Goal: Information Seeking & Learning: Compare options

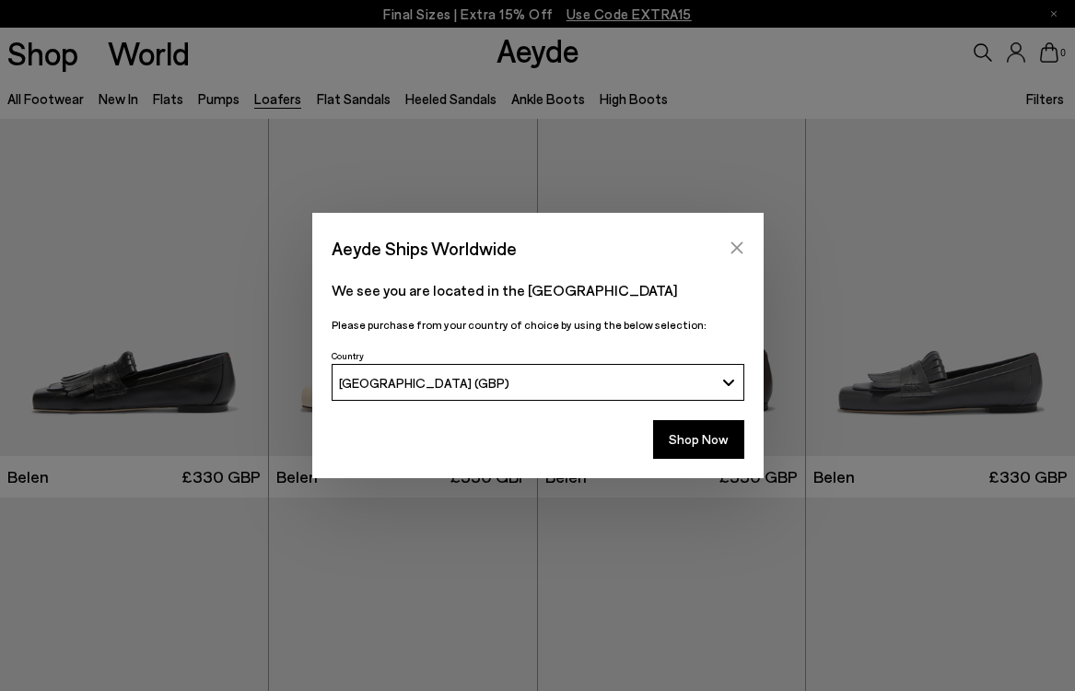
click at [734, 247] on icon "Close" at bounding box center [737, 247] width 15 height 15
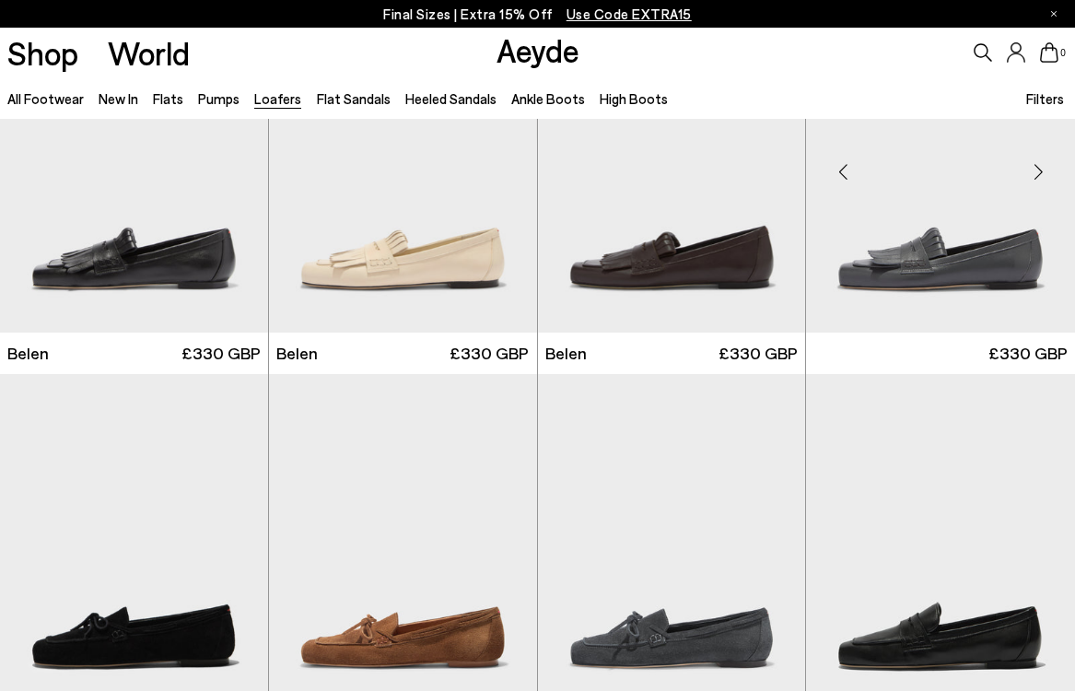
scroll to position [126, 0]
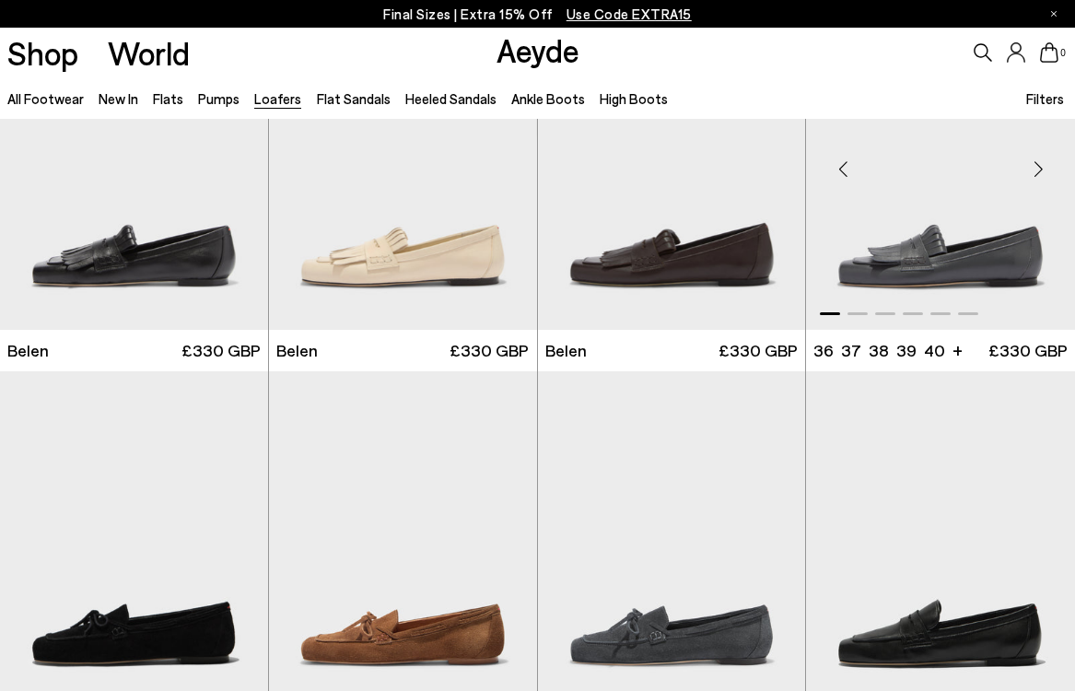
click at [992, 236] on img "1 / 6" at bounding box center [940, 161] width 269 height 337
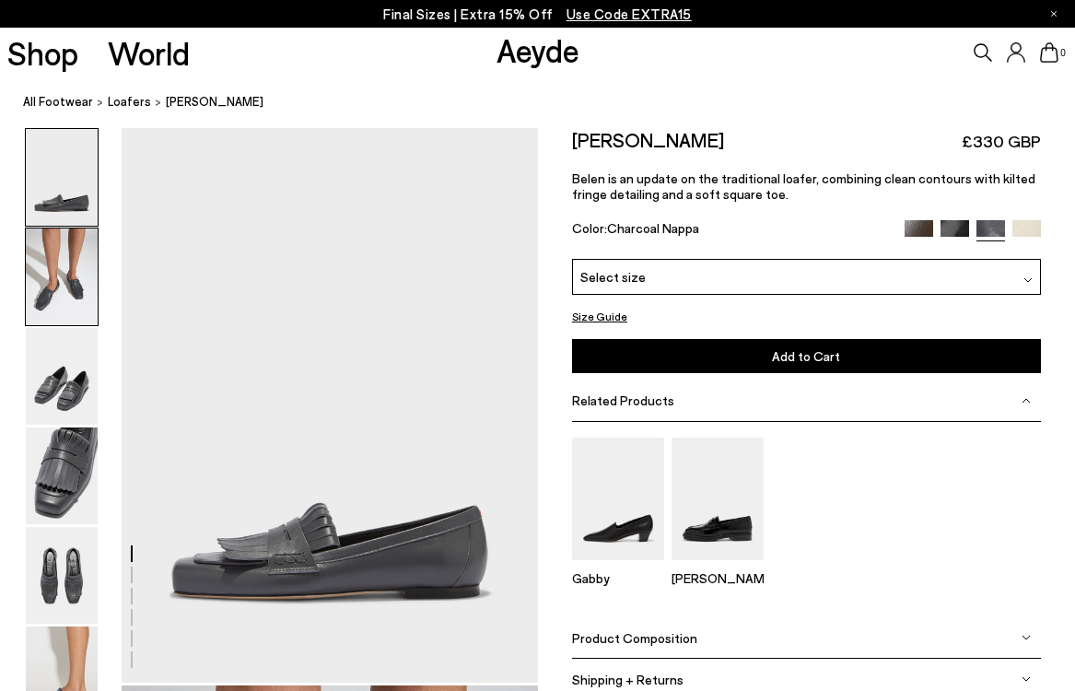
click at [45, 262] on img at bounding box center [62, 276] width 72 height 97
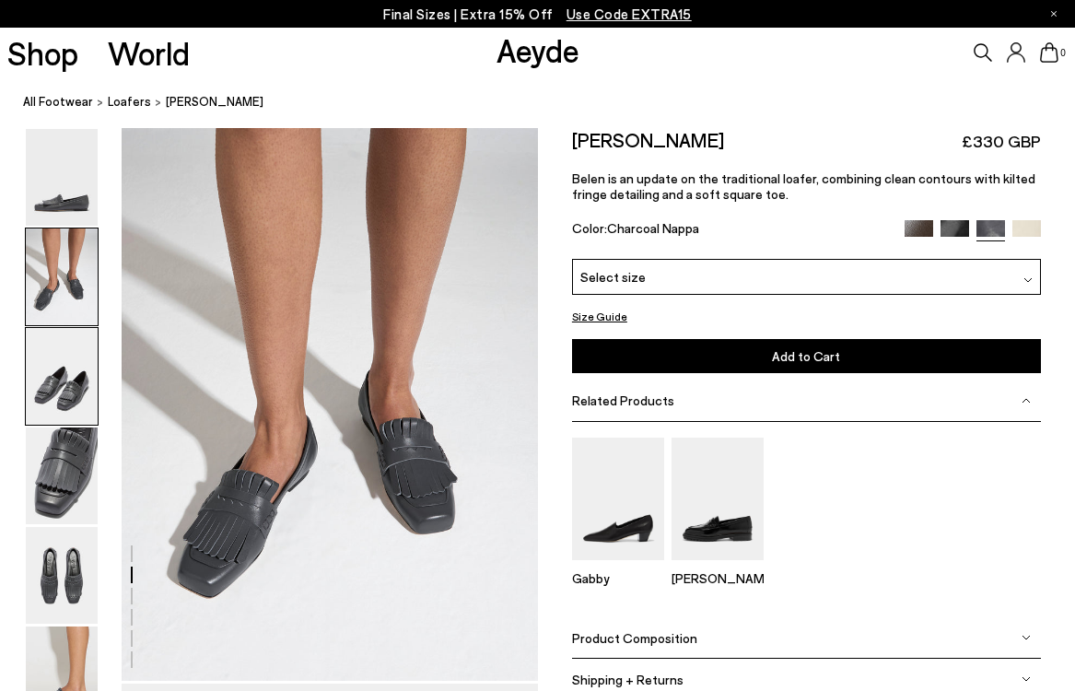
click at [50, 384] on img at bounding box center [62, 376] width 72 height 97
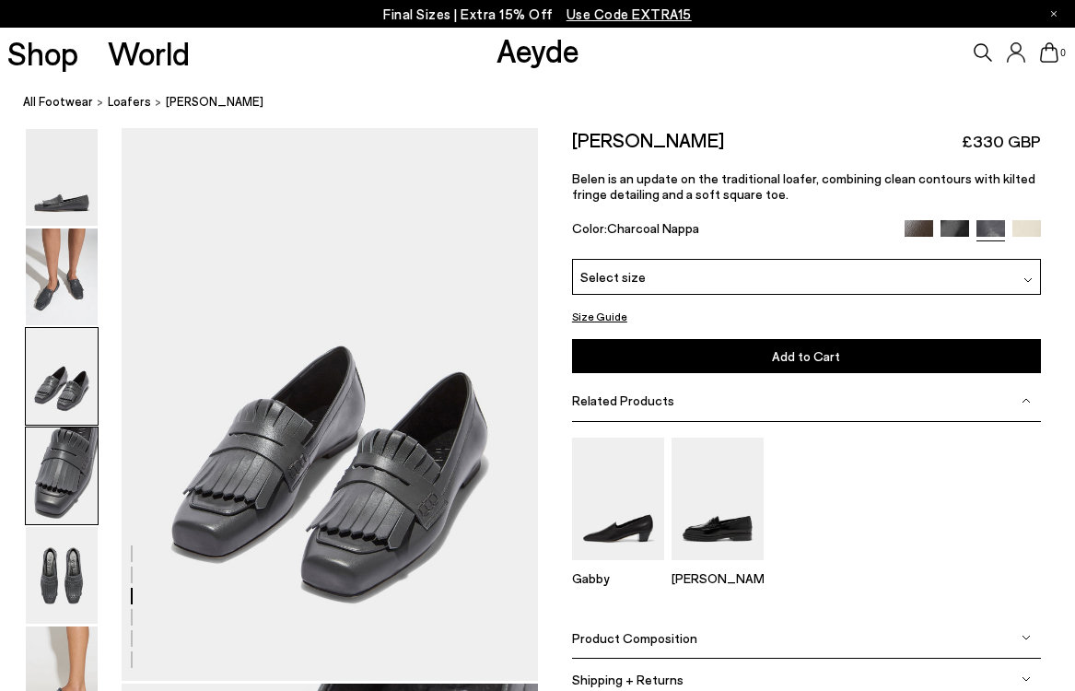
click at [48, 465] on img at bounding box center [62, 475] width 72 height 97
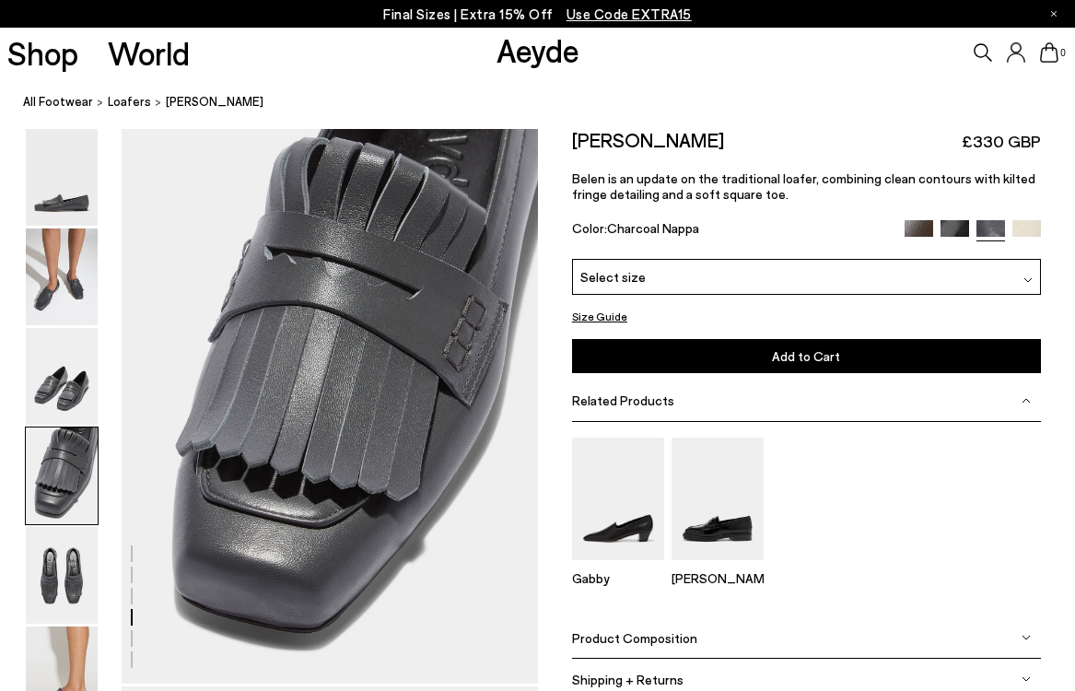
scroll to position [1674, 0]
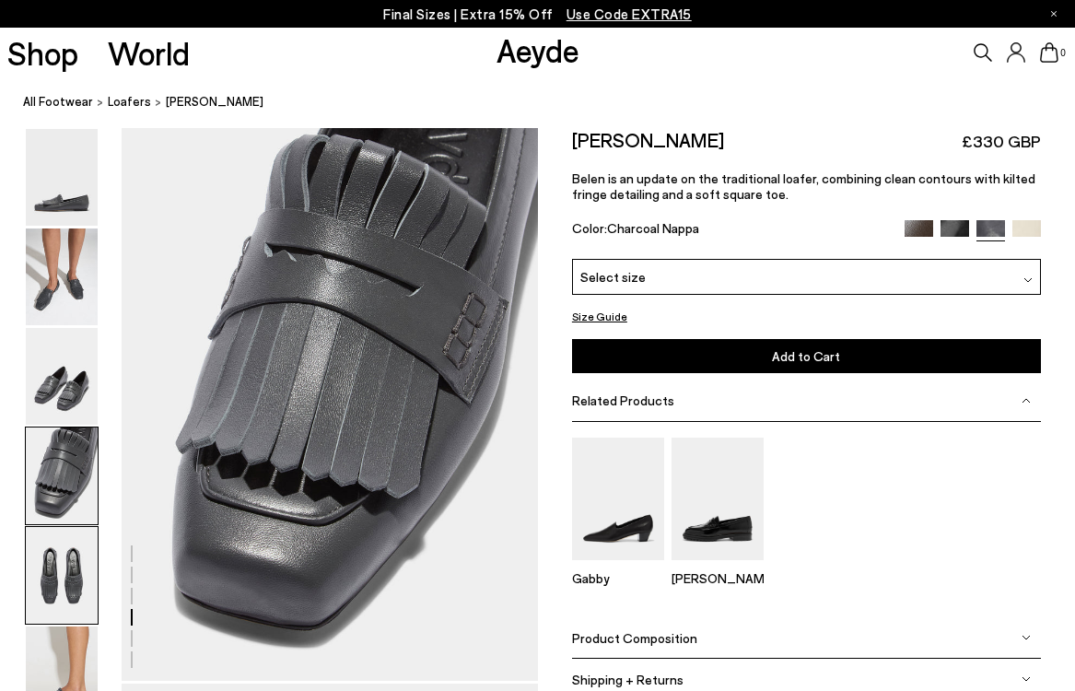
click at [68, 562] on img at bounding box center [62, 575] width 72 height 97
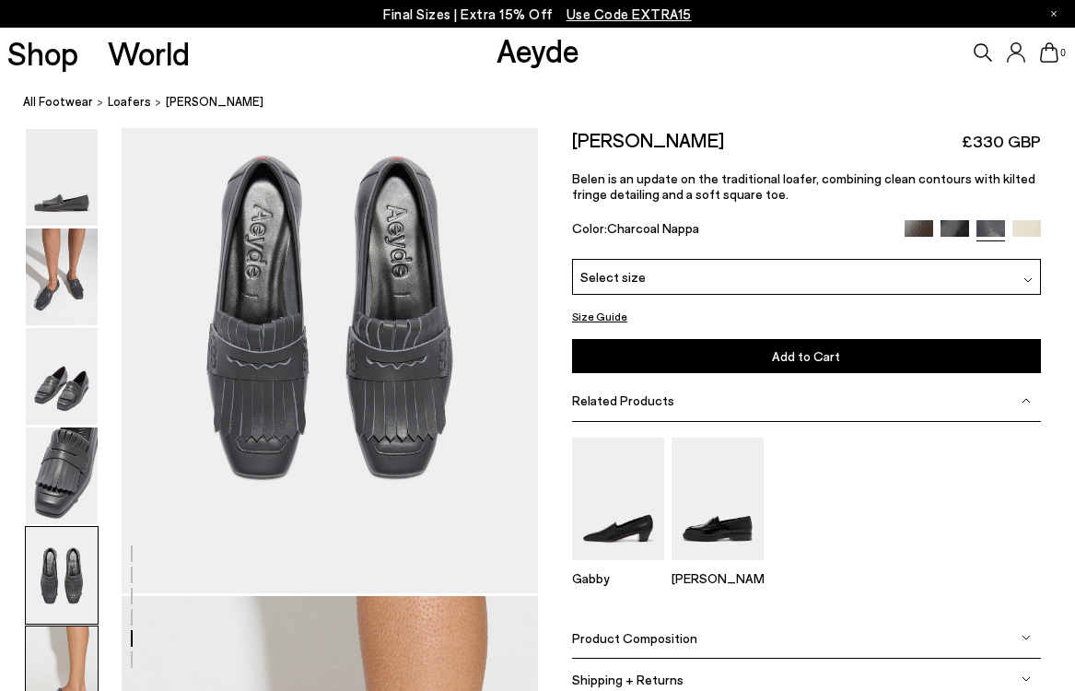
click at [60, 645] on img at bounding box center [62, 674] width 72 height 97
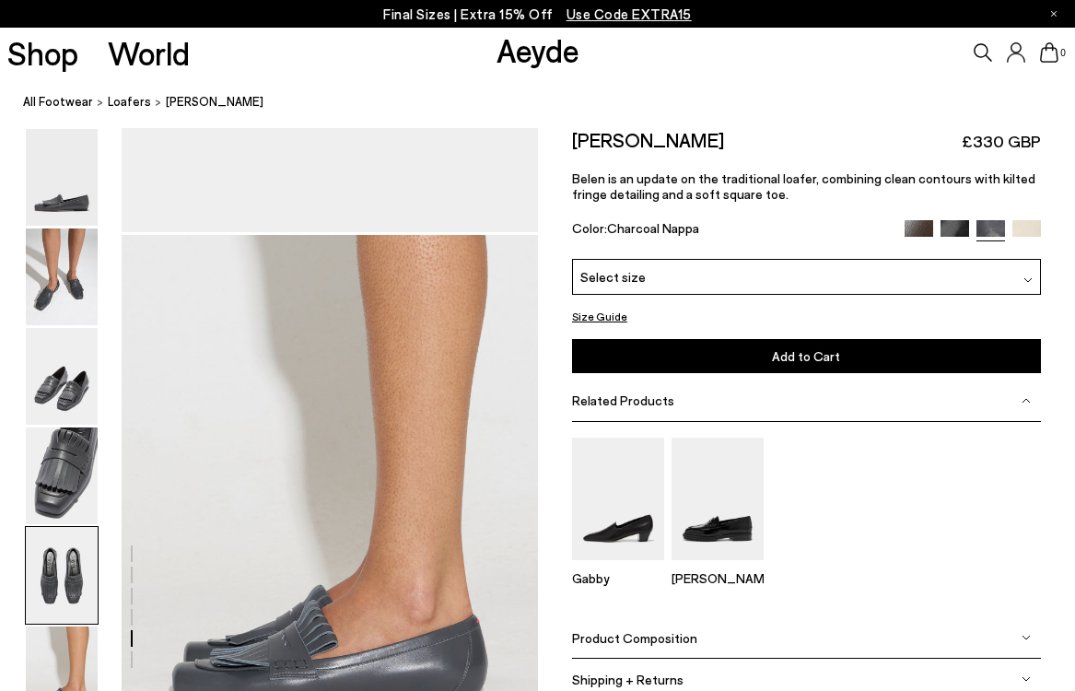
scroll to position [2671, 0]
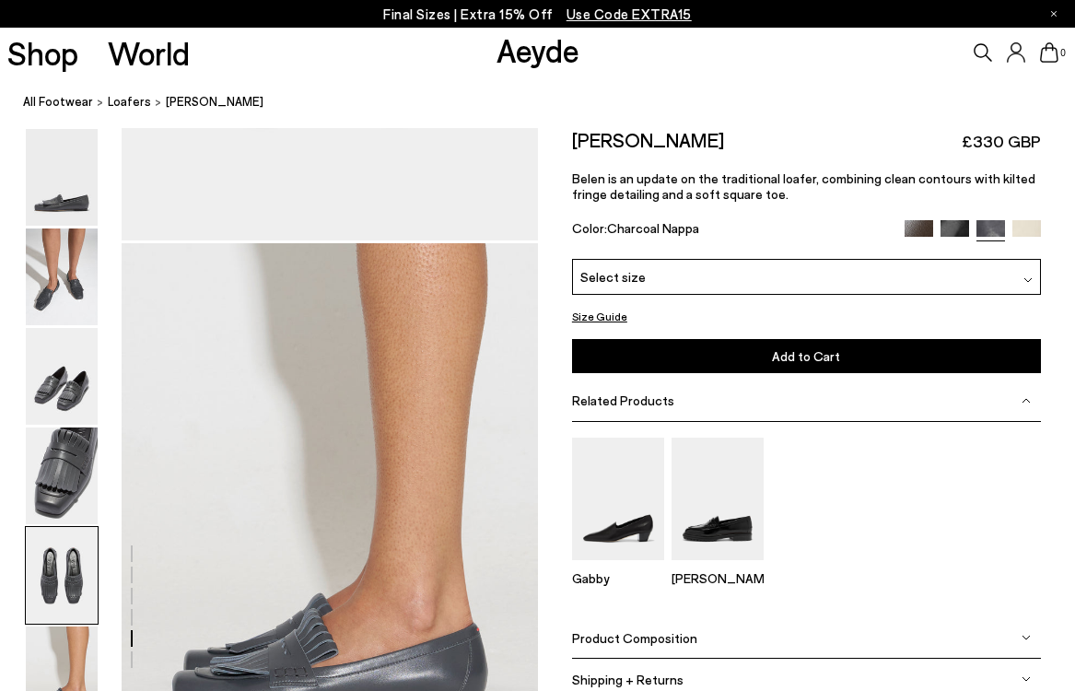
click at [925, 224] on img at bounding box center [919, 234] width 29 height 29
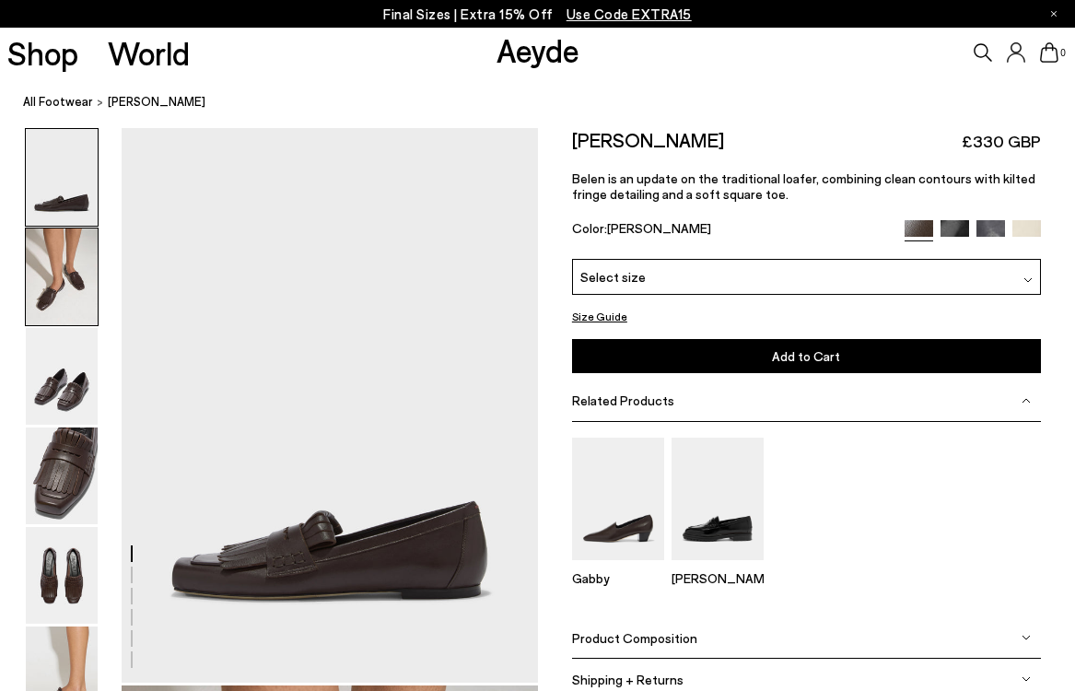
click at [65, 268] on img at bounding box center [62, 276] width 72 height 97
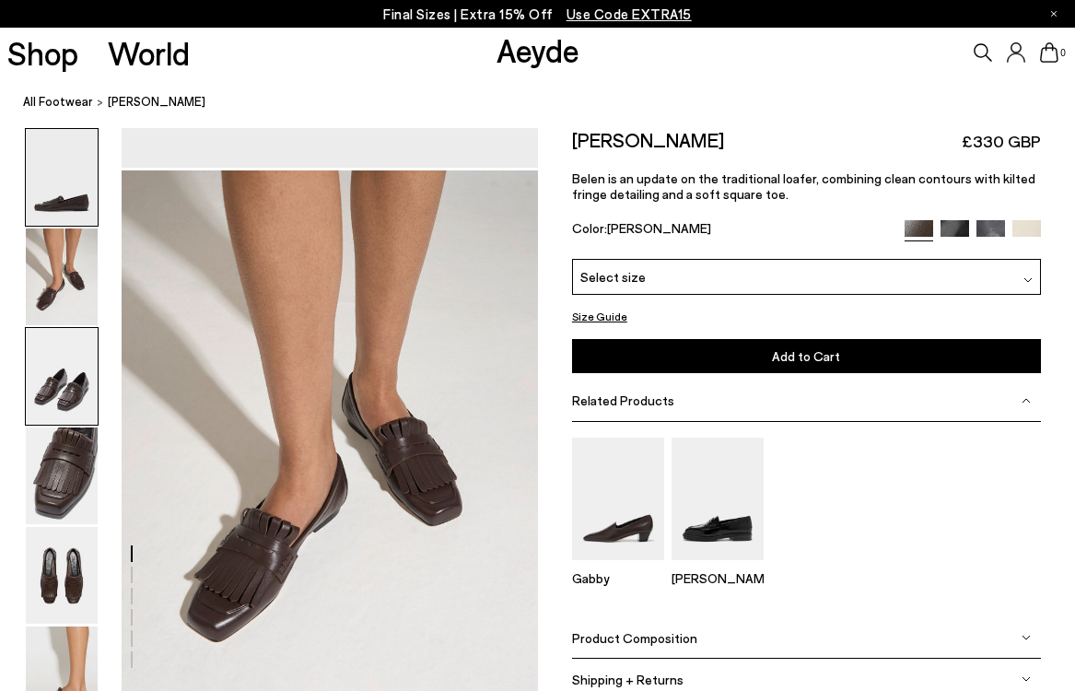
scroll to position [559, 0]
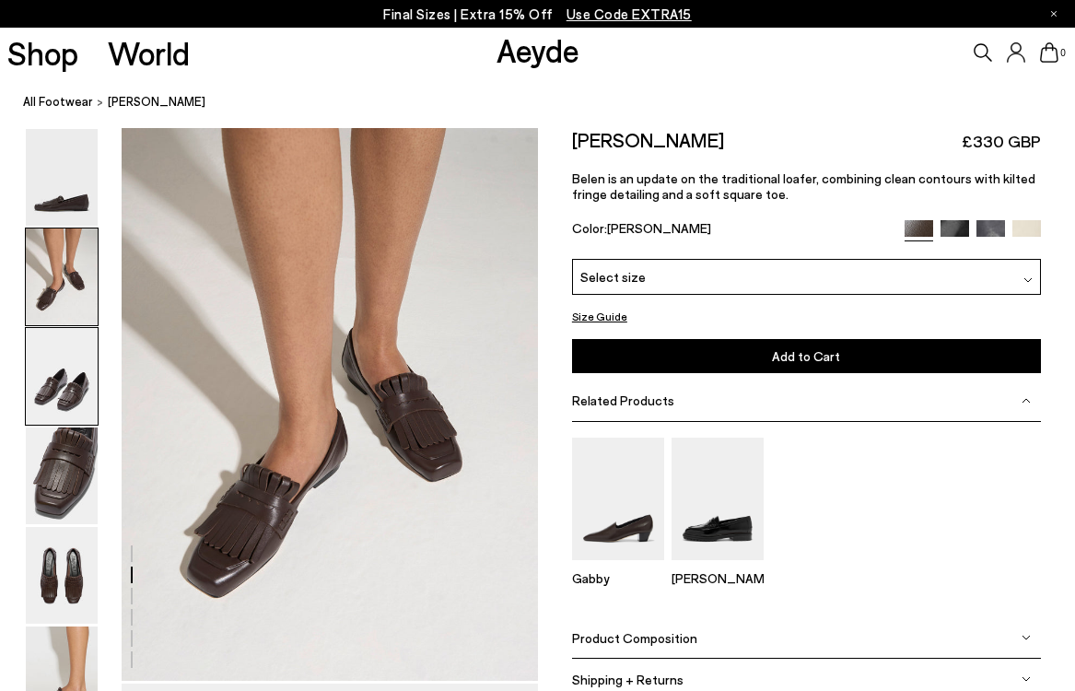
click at [56, 379] on img at bounding box center [62, 376] width 72 height 97
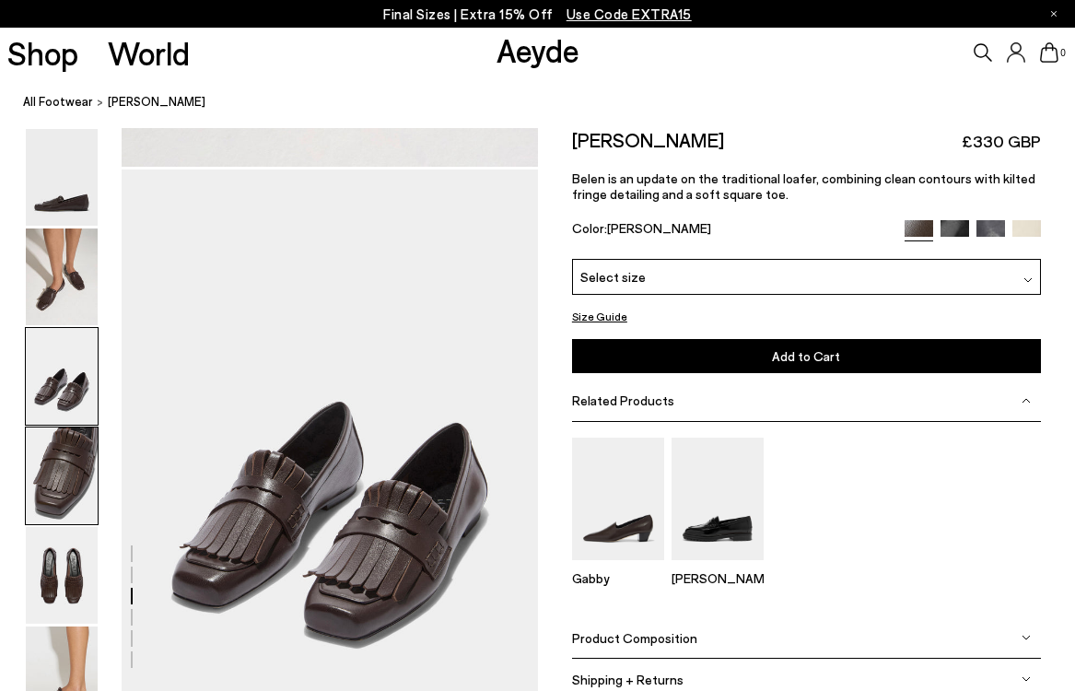
scroll to position [1116, 0]
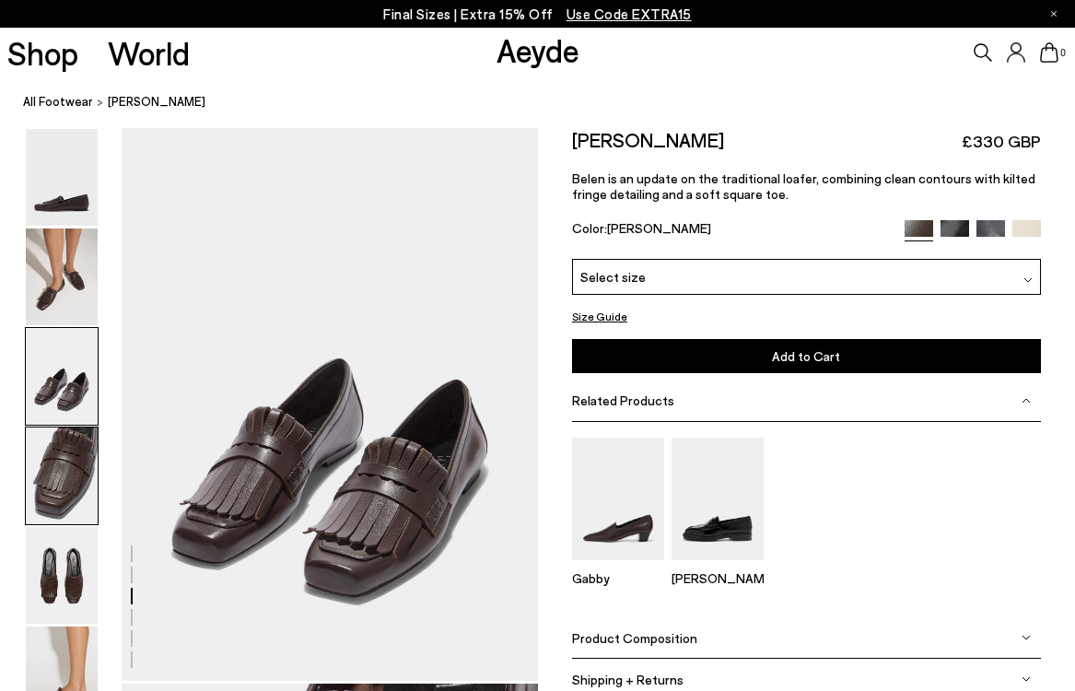
click at [56, 459] on img at bounding box center [62, 475] width 72 height 97
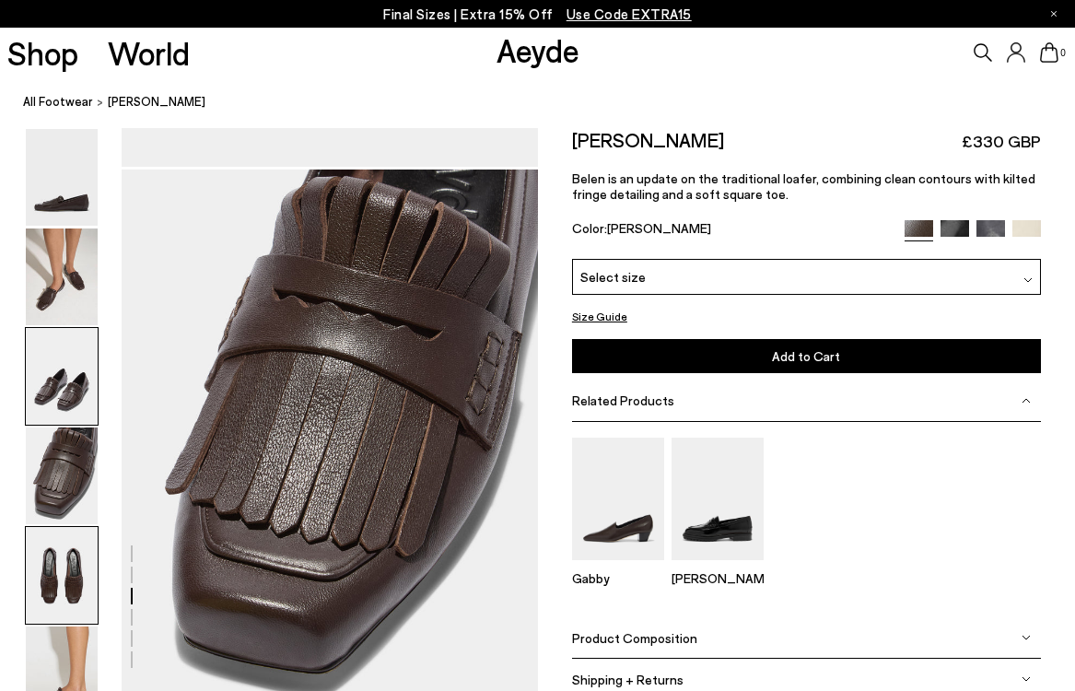
scroll to position [1674, 0]
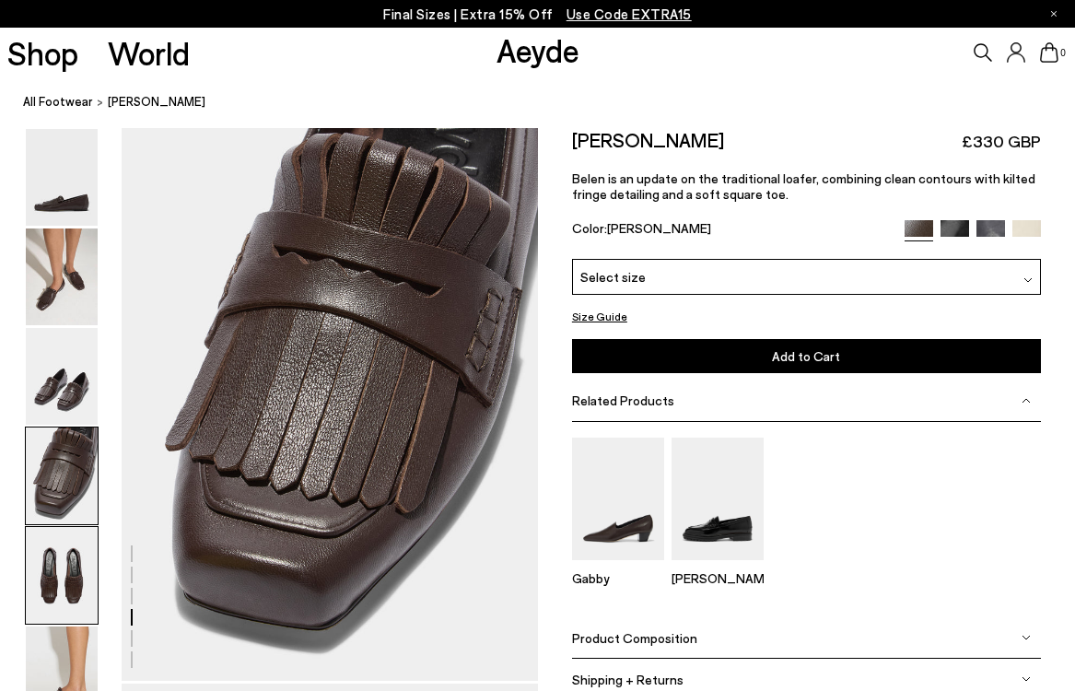
click at [56, 571] on img at bounding box center [62, 575] width 72 height 97
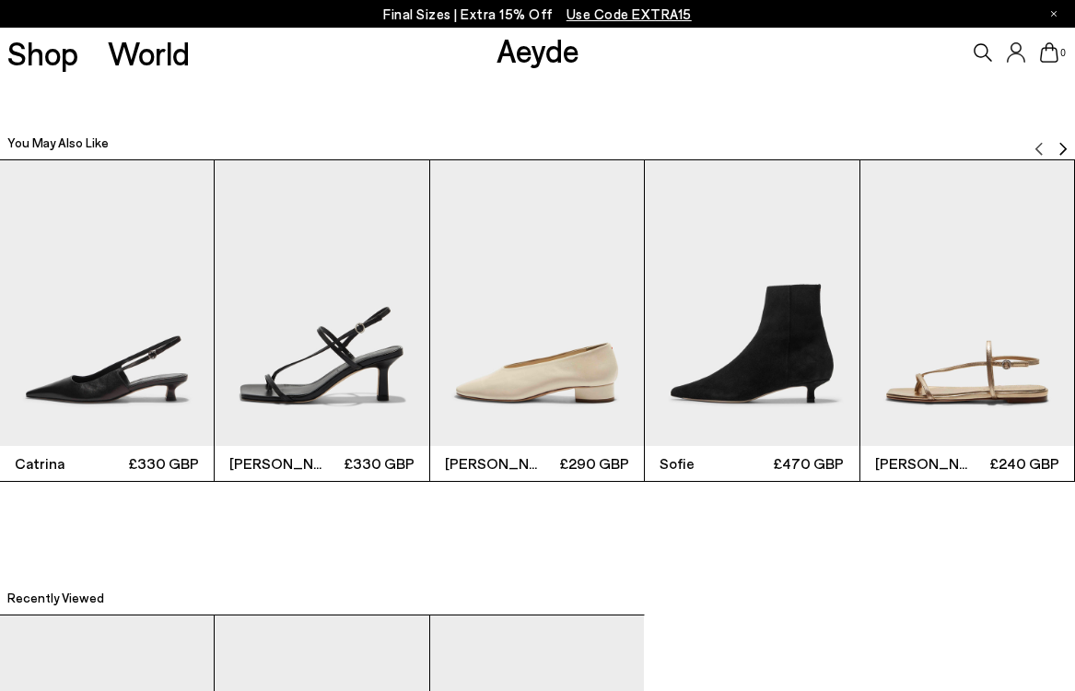
scroll to position [3449, 0]
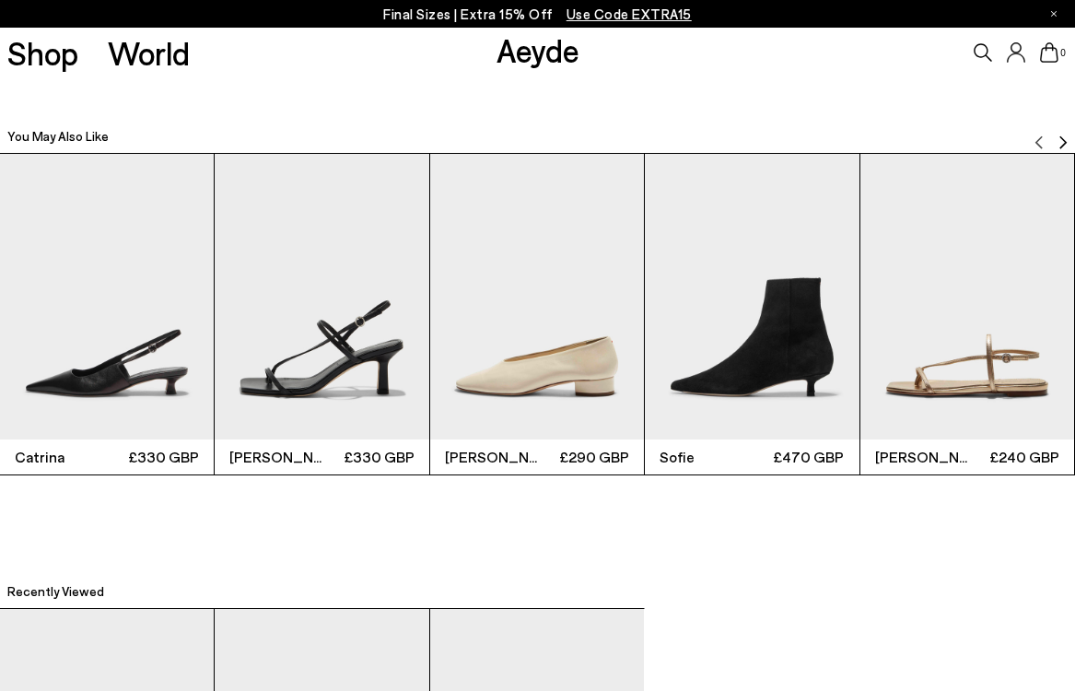
click at [520, 349] on img "3 / 6" at bounding box center [537, 297] width 214 height 286
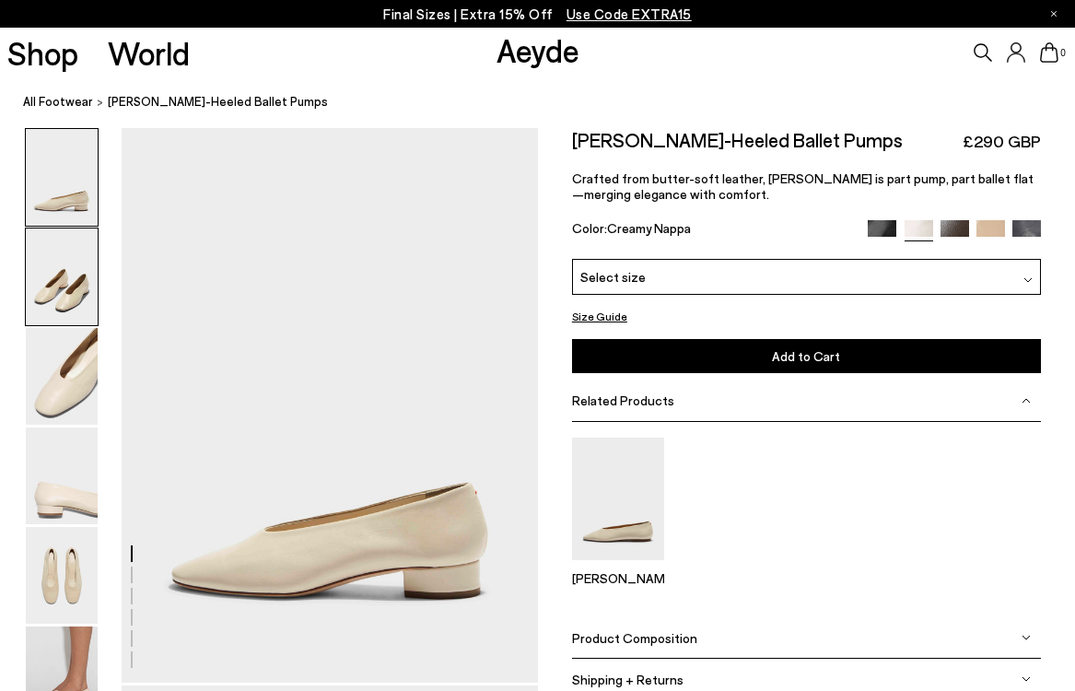
click at [76, 282] on img at bounding box center [62, 276] width 72 height 97
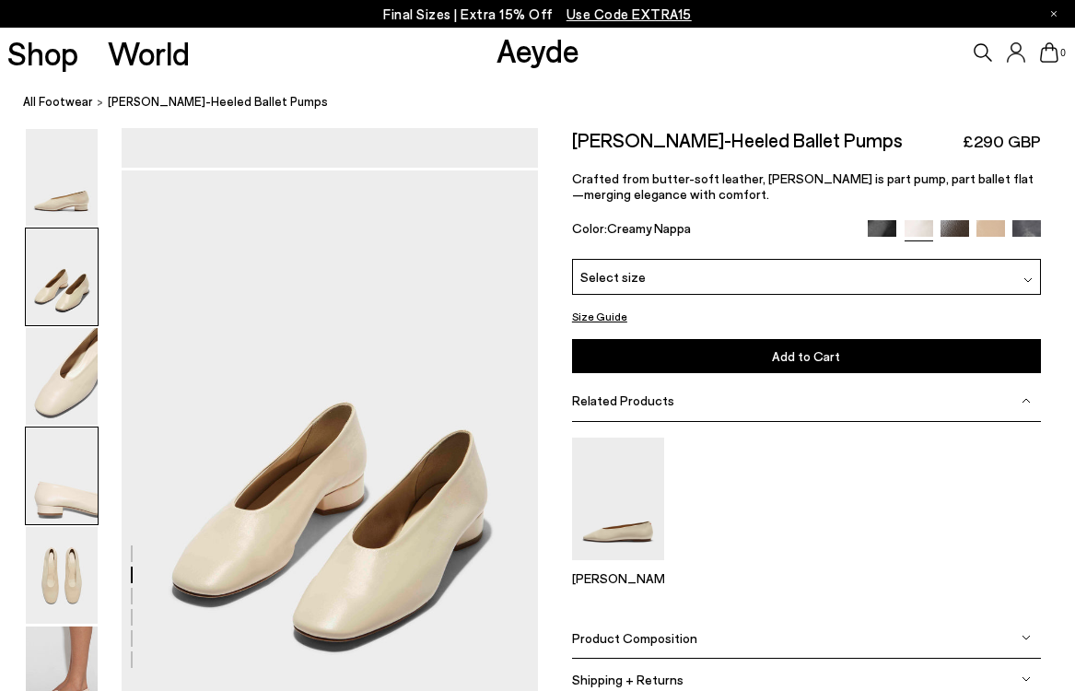
scroll to position [559, 0]
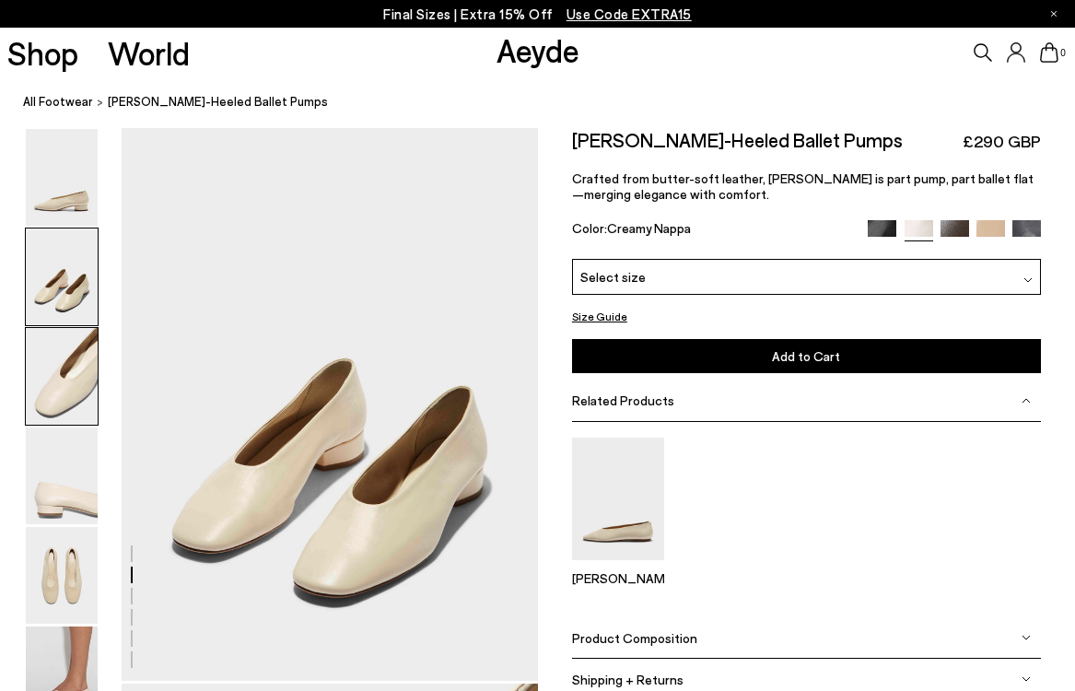
click at [57, 384] on img at bounding box center [62, 376] width 72 height 97
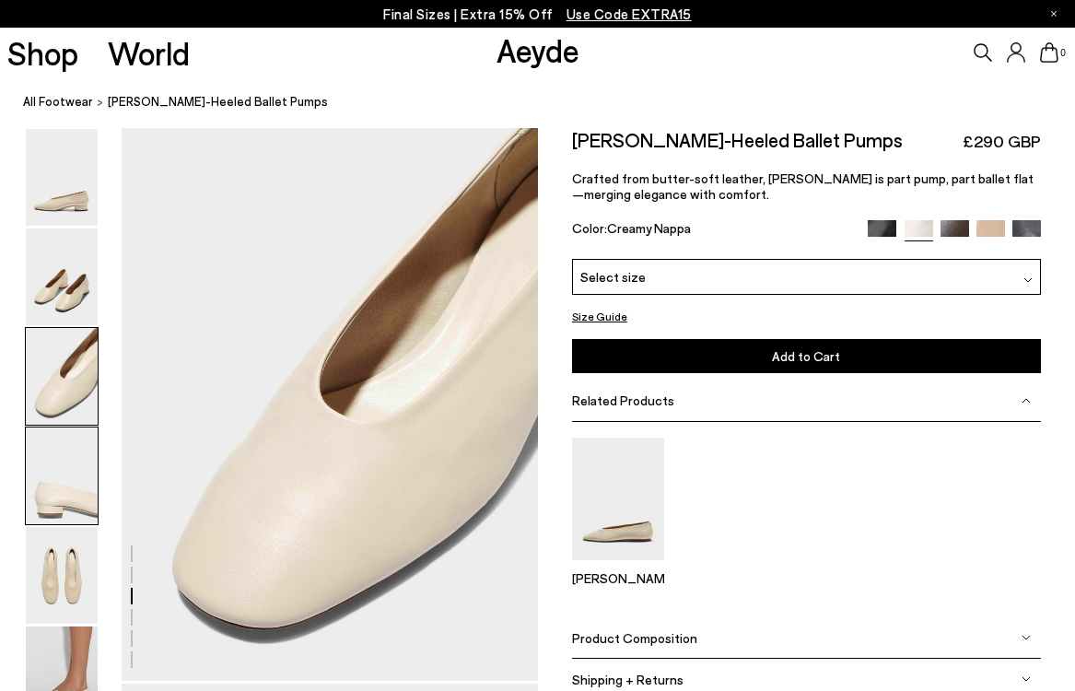
click at [56, 469] on img at bounding box center [62, 475] width 72 height 97
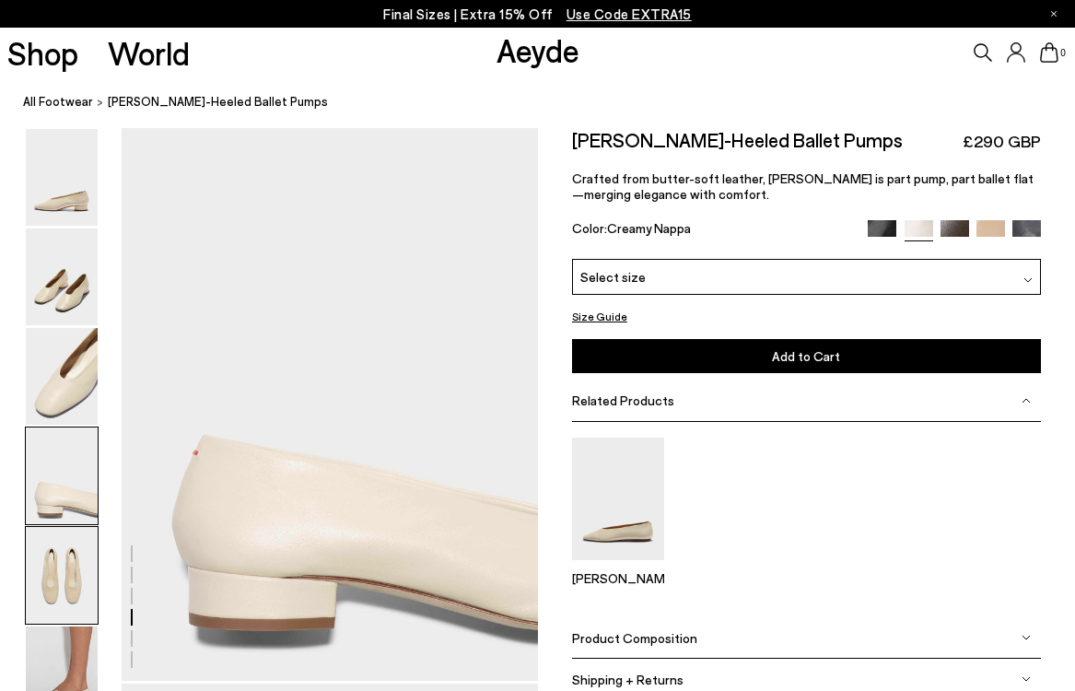
click at [51, 593] on img at bounding box center [62, 575] width 72 height 97
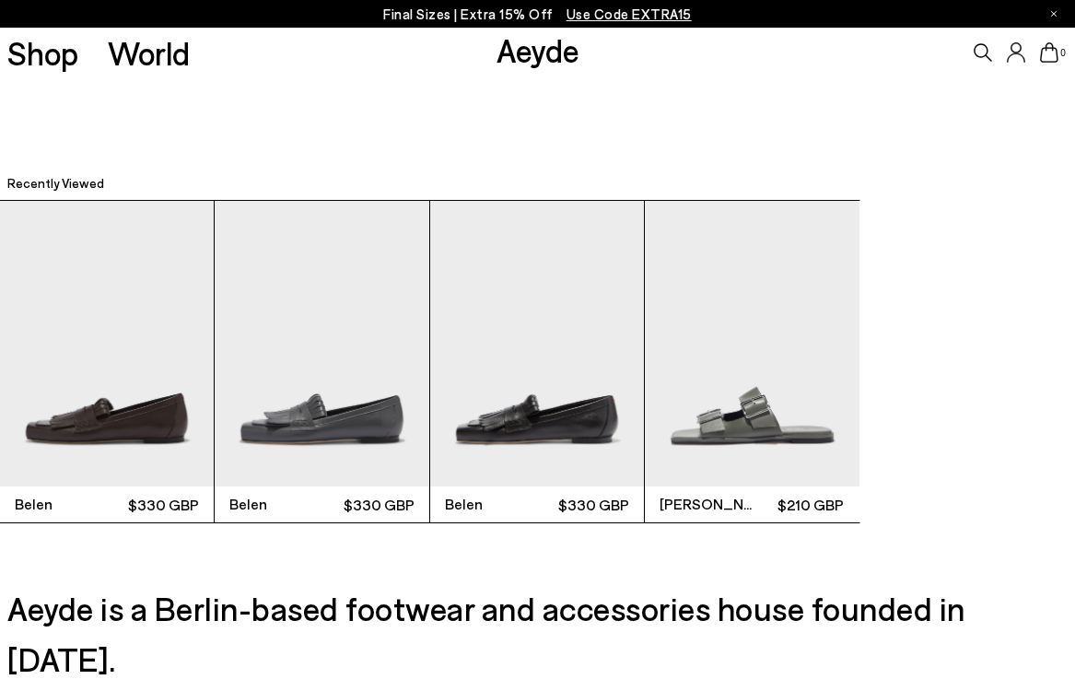
scroll to position [4010, 0]
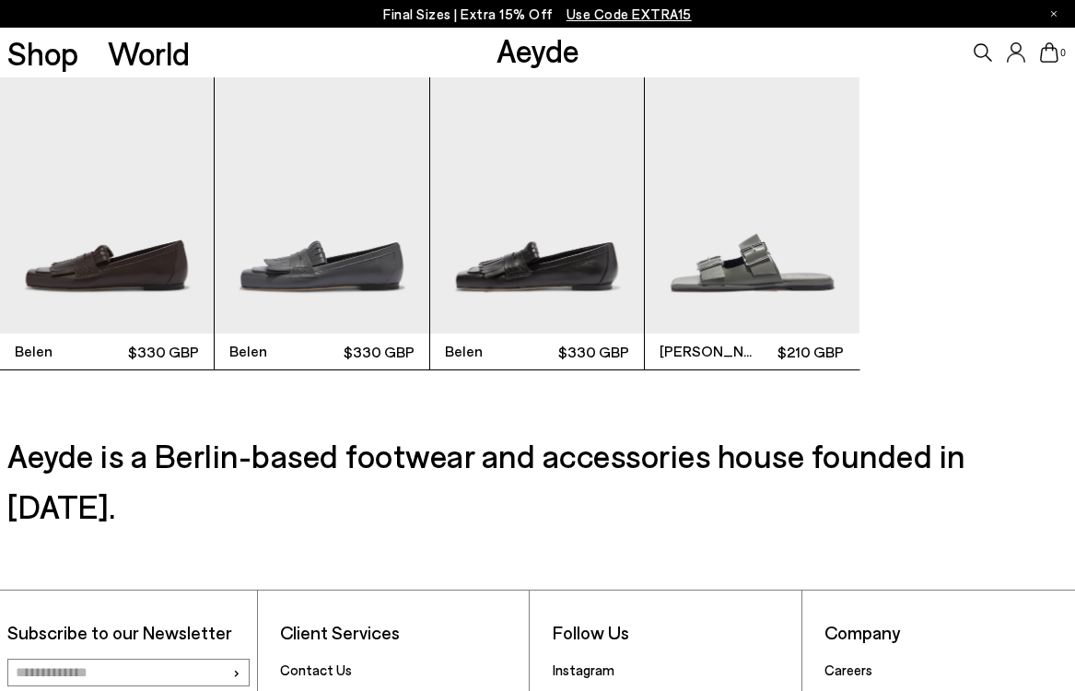
click at [807, 210] on img "4 / 4" at bounding box center [752, 191] width 214 height 286
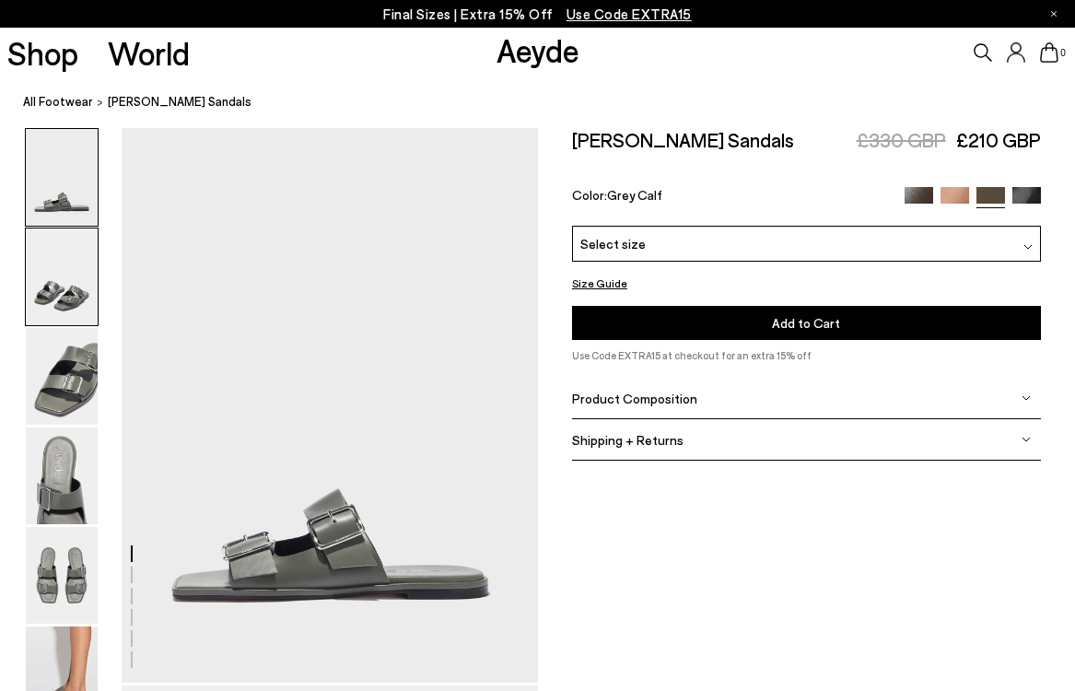
click at [76, 292] on img at bounding box center [62, 276] width 72 height 97
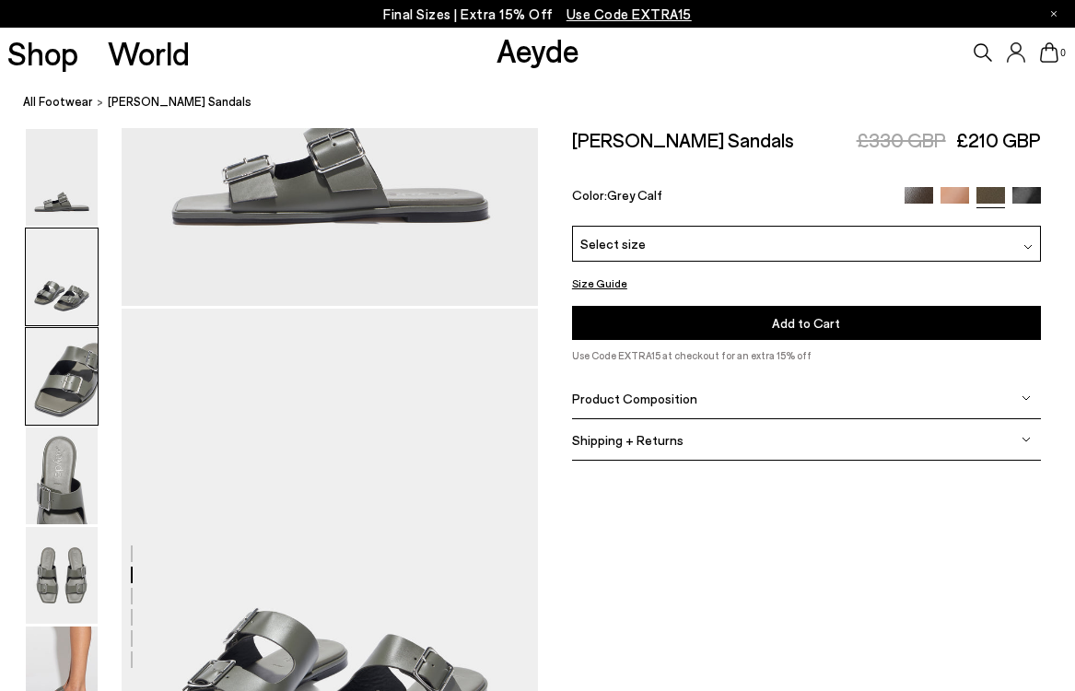
scroll to position [559, 0]
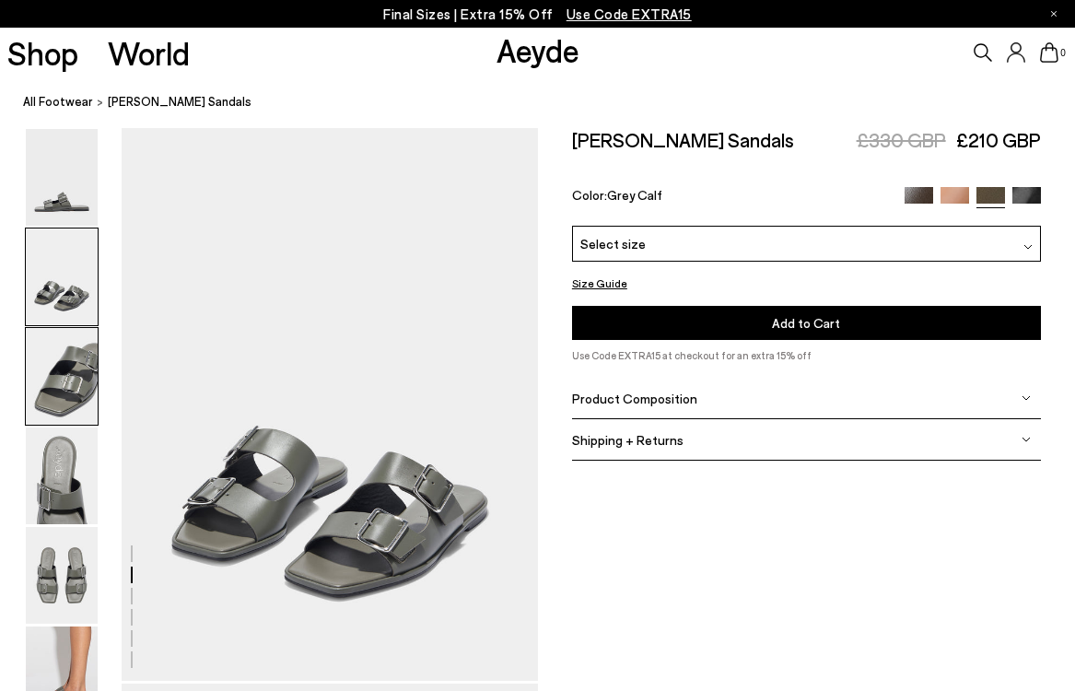
click at [66, 366] on img at bounding box center [62, 376] width 72 height 97
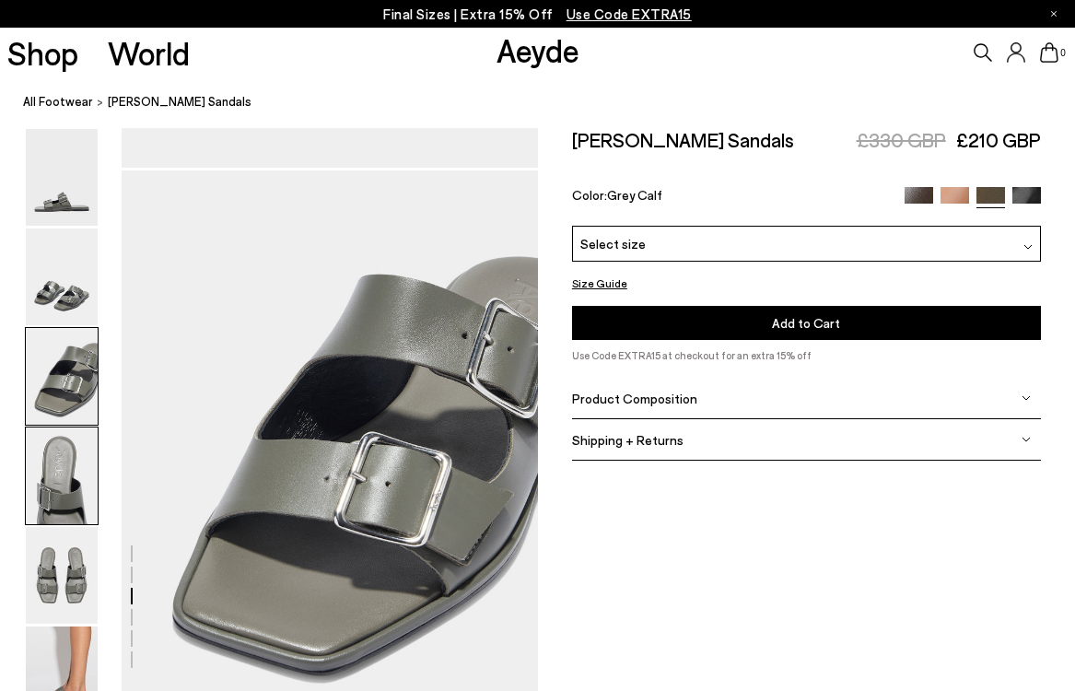
scroll to position [1116, 0]
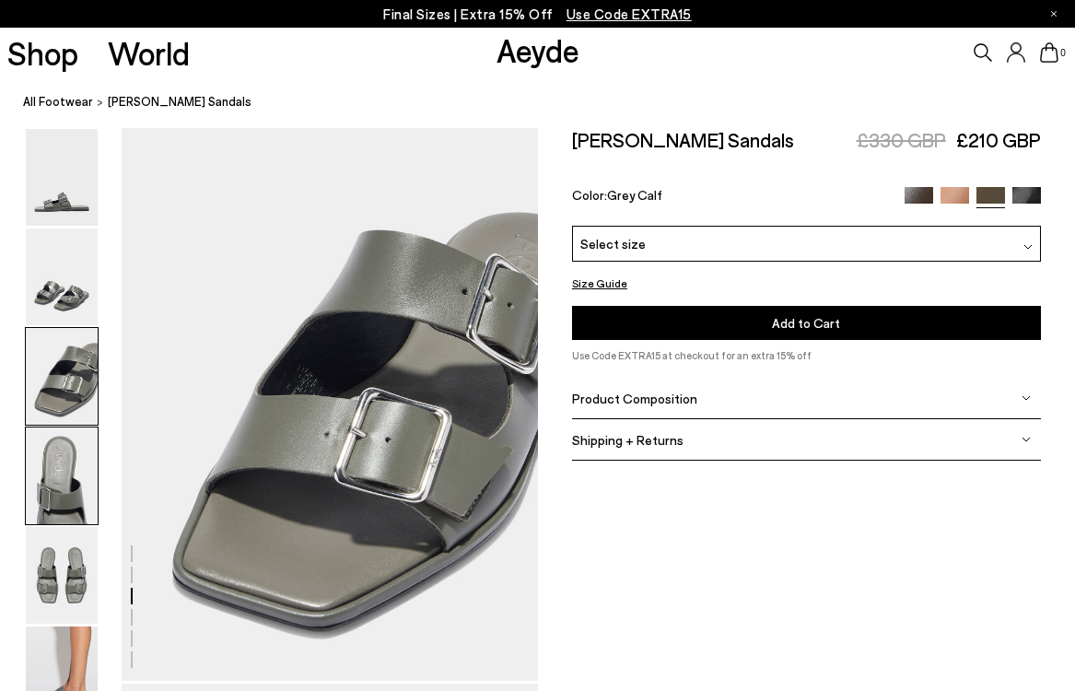
click at [58, 455] on img at bounding box center [62, 475] width 72 height 97
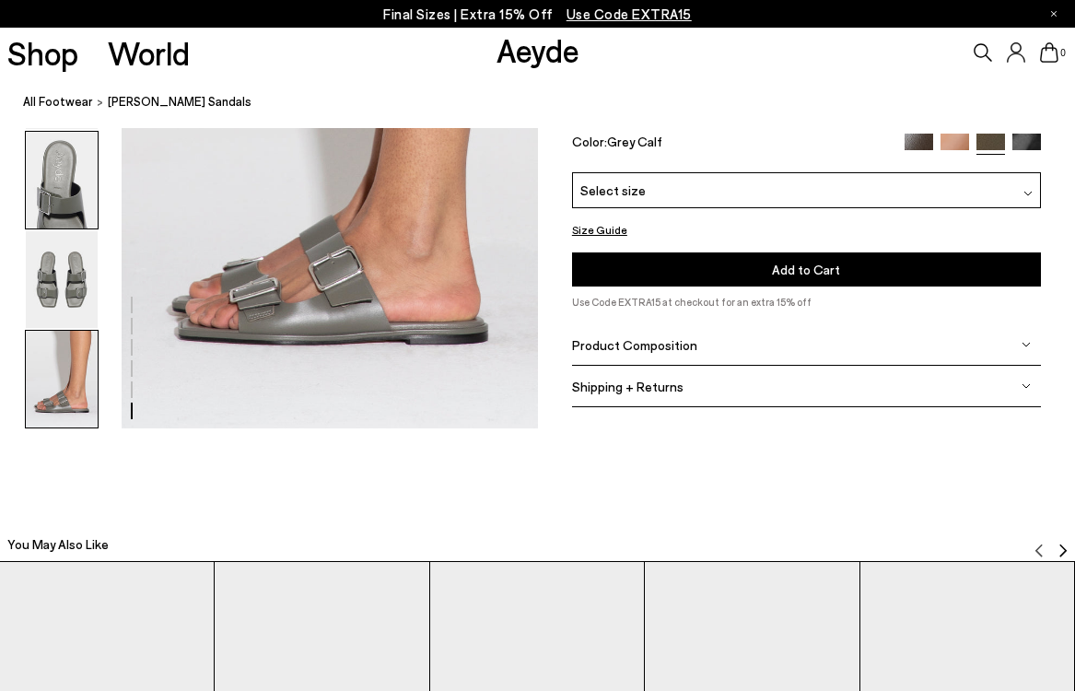
scroll to position [3030, 0]
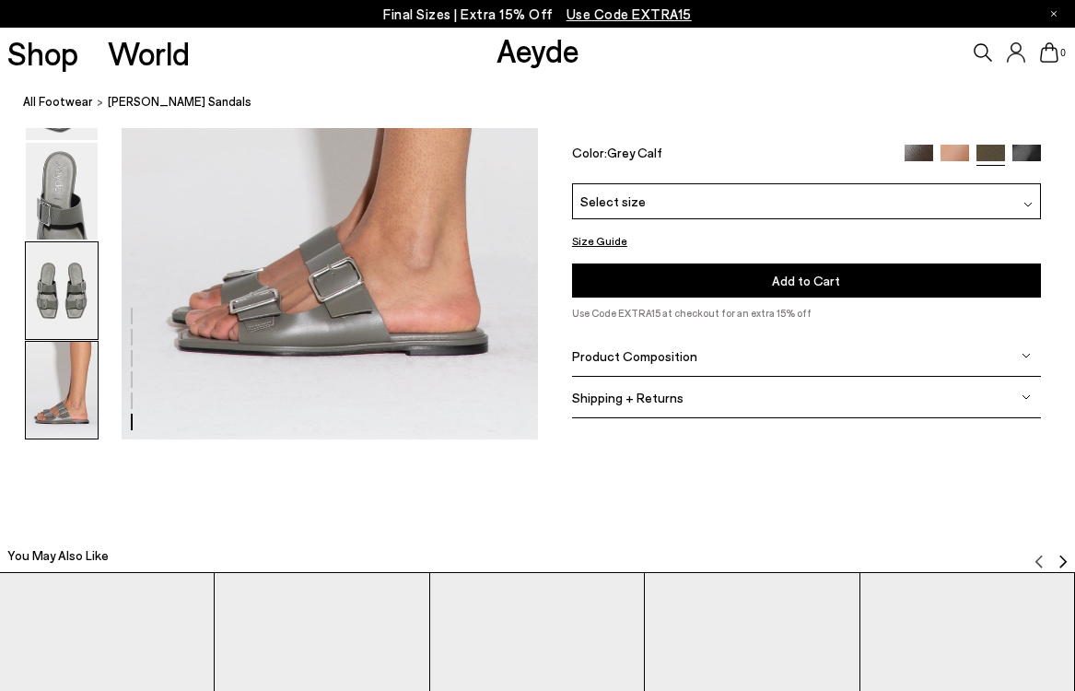
click at [48, 314] on img at bounding box center [62, 290] width 72 height 97
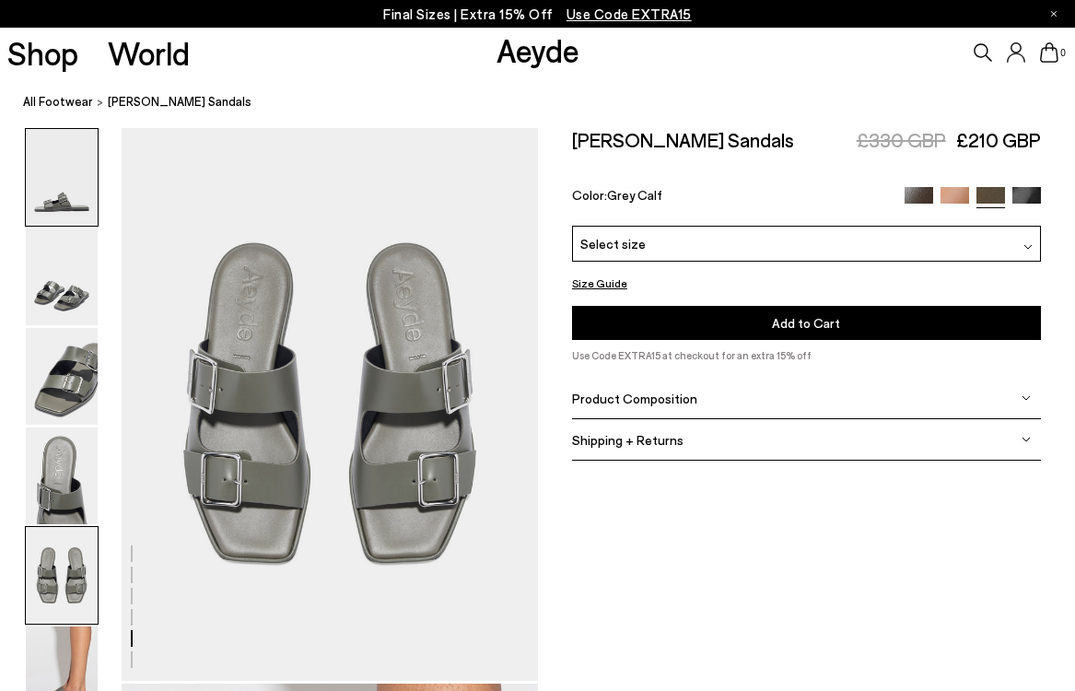
click at [64, 194] on img at bounding box center [62, 177] width 72 height 97
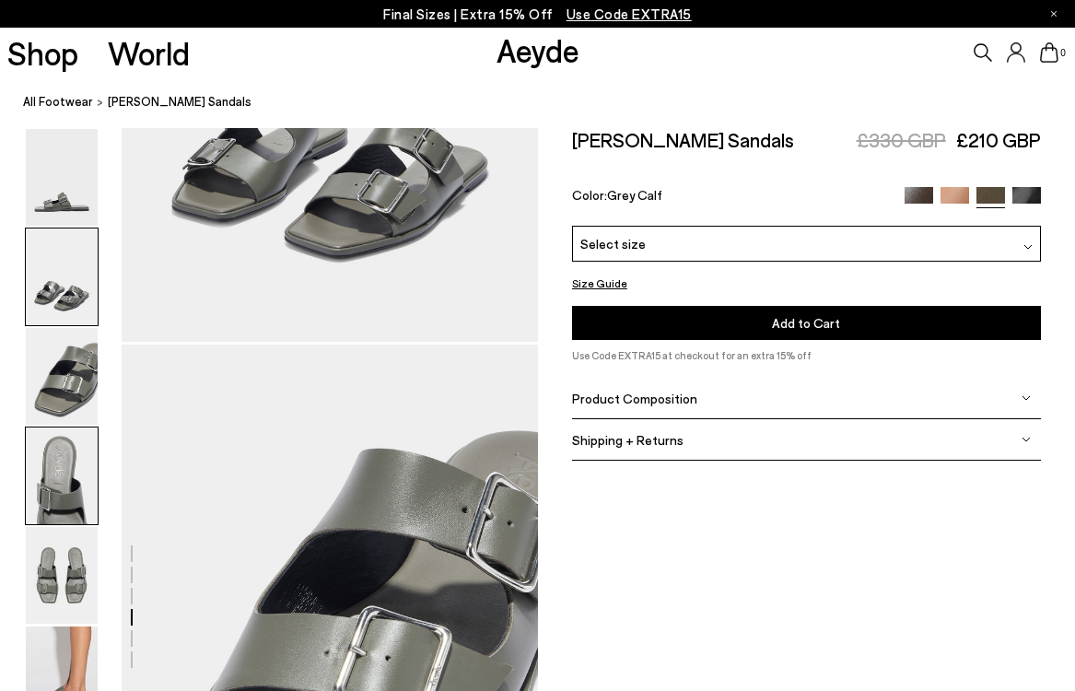
click at [58, 288] on img at bounding box center [62, 276] width 72 height 97
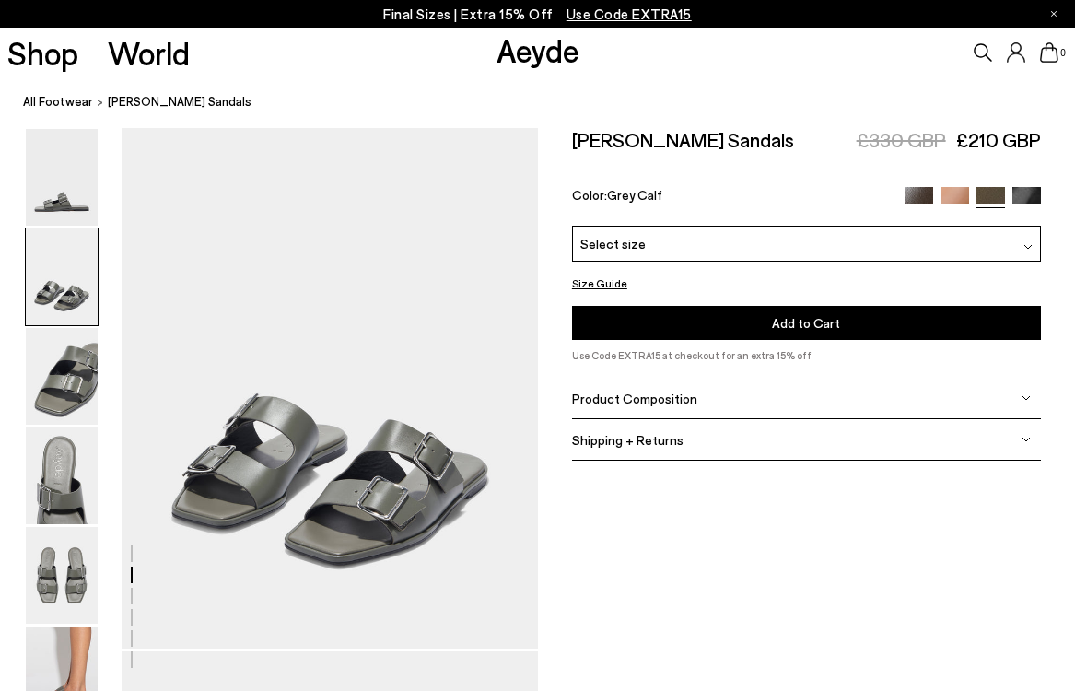
scroll to position [559, 0]
